Goal: Transaction & Acquisition: Purchase product/service

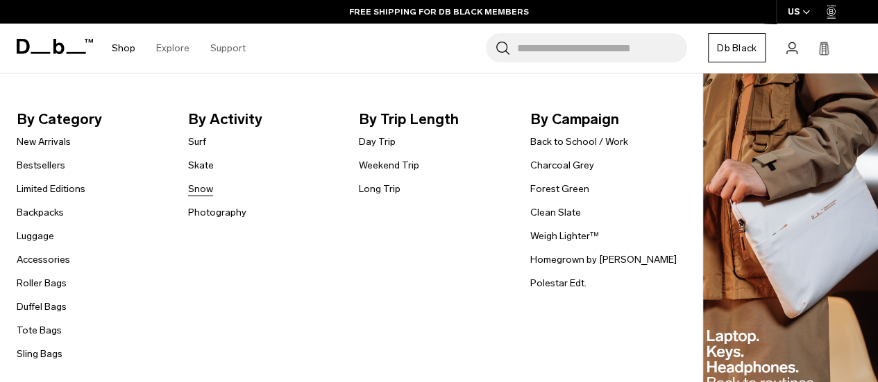
click at [204, 194] on link "Snow" at bounding box center [200, 189] width 25 height 15
click at [203, 216] on link "Photography" at bounding box center [217, 212] width 58 height 15
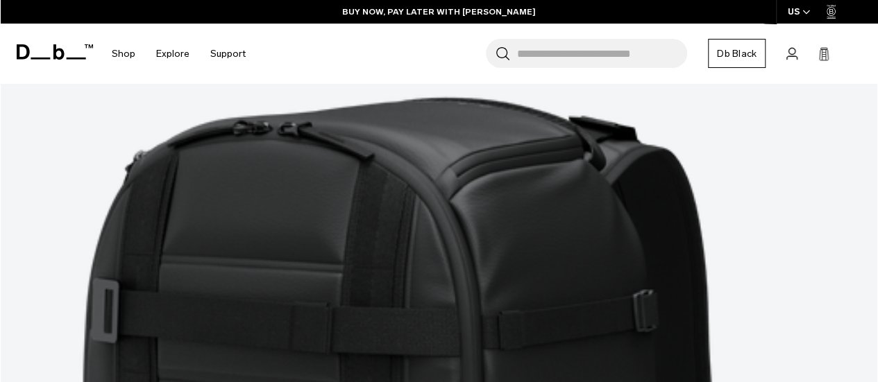
scroll to position [1391, 0]
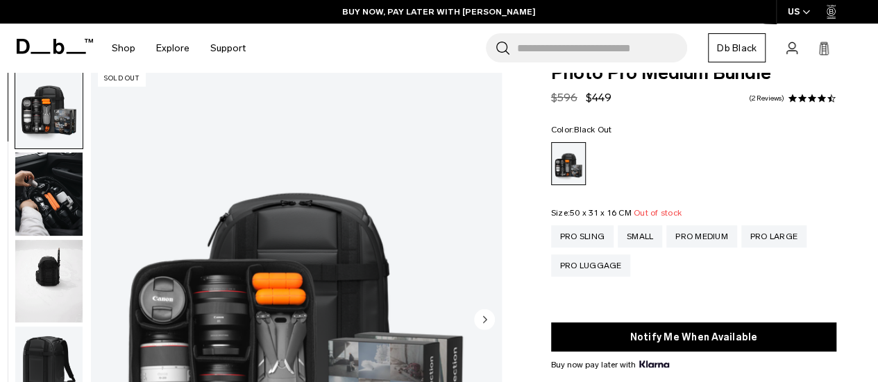
scroll to position [28, 0]
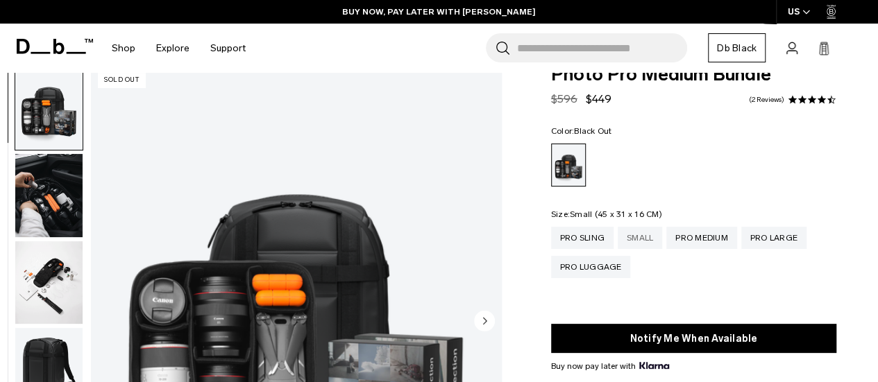
click at [637, 237] on div "Small" at bounding box center [640, 238] width 44 height 22
